Goal: Transaction & Acquisition: Book appointment/travel/reservation

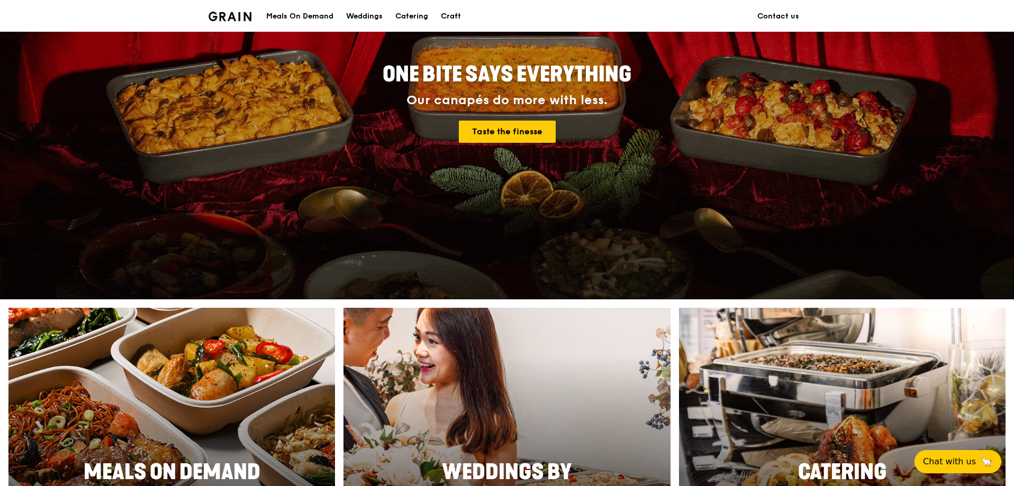
scroll to position [265, 0]
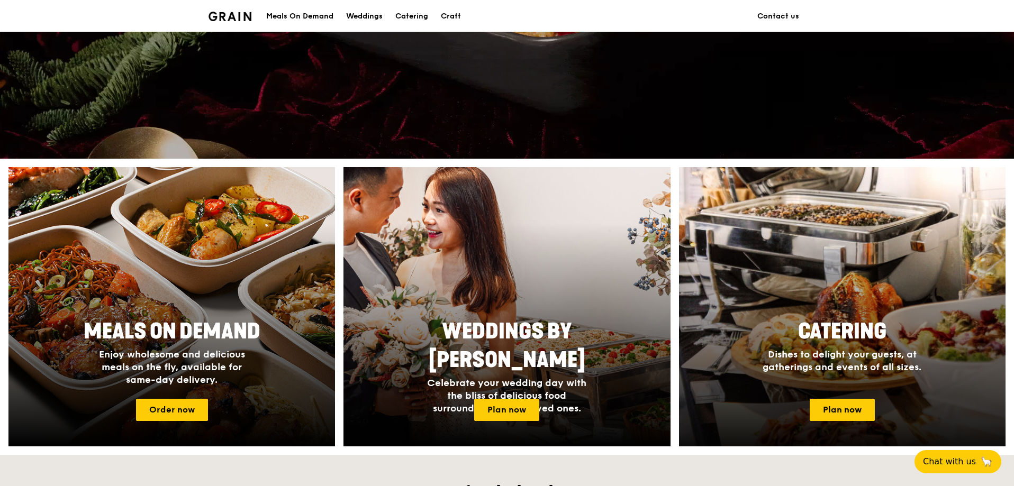
click at [848, 343] on span "Catering" at bounding box center [842, 331] width 88 height 25
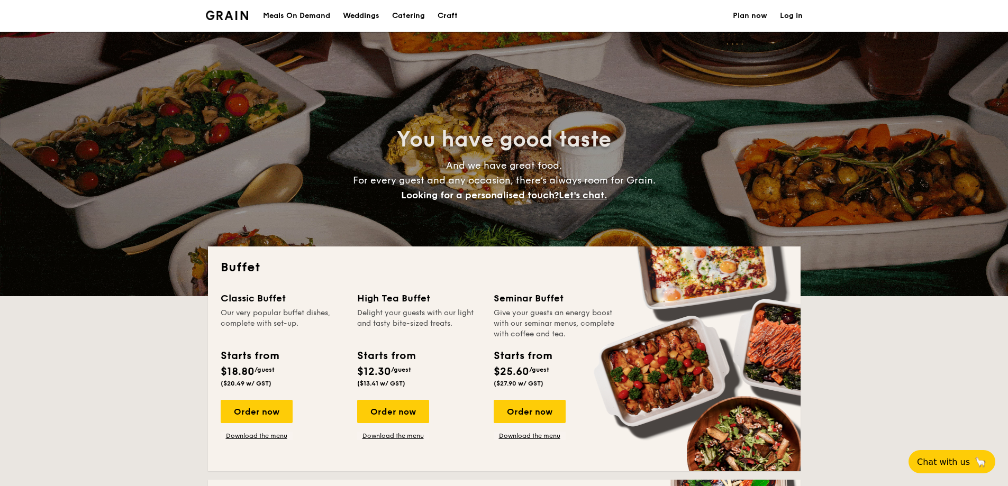
select select
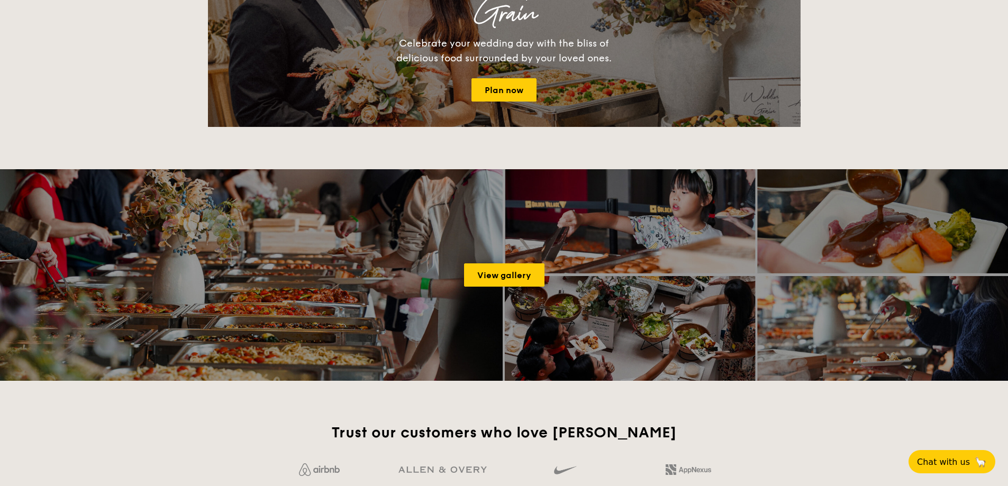
scroll to position [1270, 0]
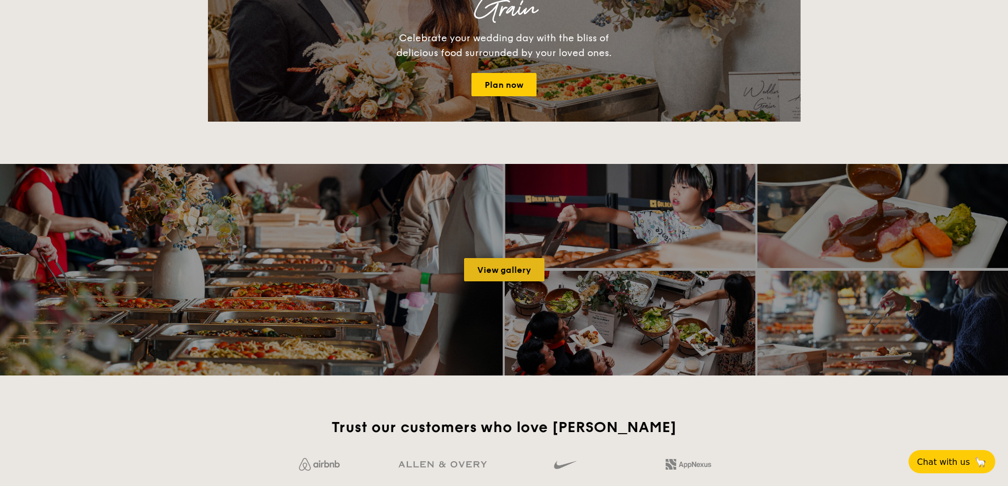
click at [500, 272] on link "View gallery" at bounding box center [504, 269] width 80 height 23
